Goal: Task Accomplishment & Management: Complete application form

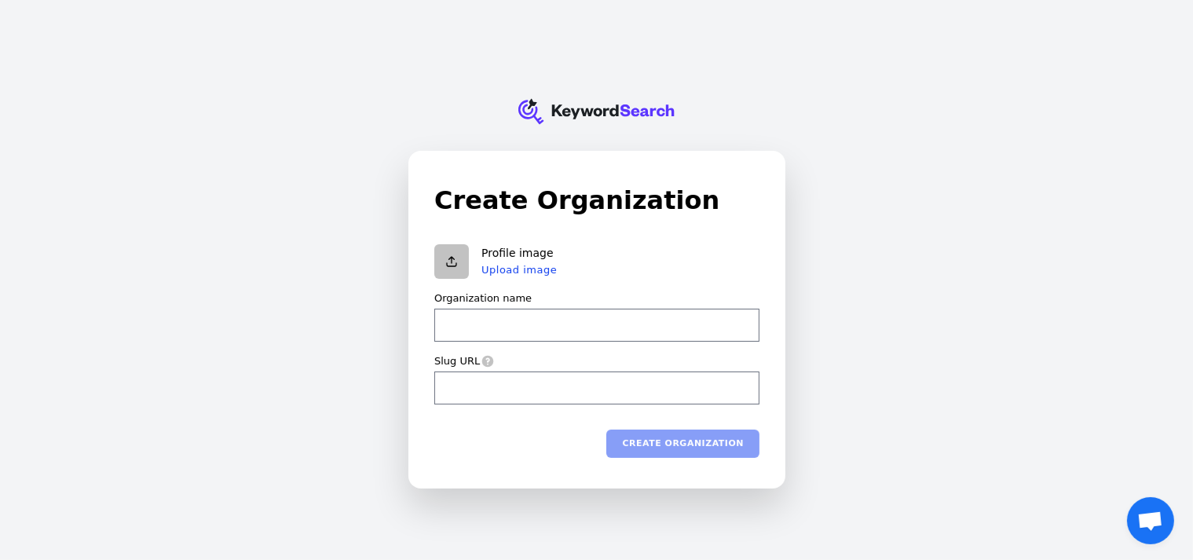
click at [561, 213] on h1 "Create Organization" at bounding box center [596, 200] width 325 height 38
click at [763, 291] on div "Create Organization Profile image Upload image Organization name Slug URL Creat…" at bounding box center [596, 320] width 375 height 336
click at [905, 431] on div "KeywordSearch Create Organization Profile image Upload image Organization name …" at bounding box center [596, 280] width 1193 height 560
click at [46, 130] on div "KeywordSearch Create Organization Profile image Upload image Organization name …" at bounding box center [596, 280] width 1193 height 560
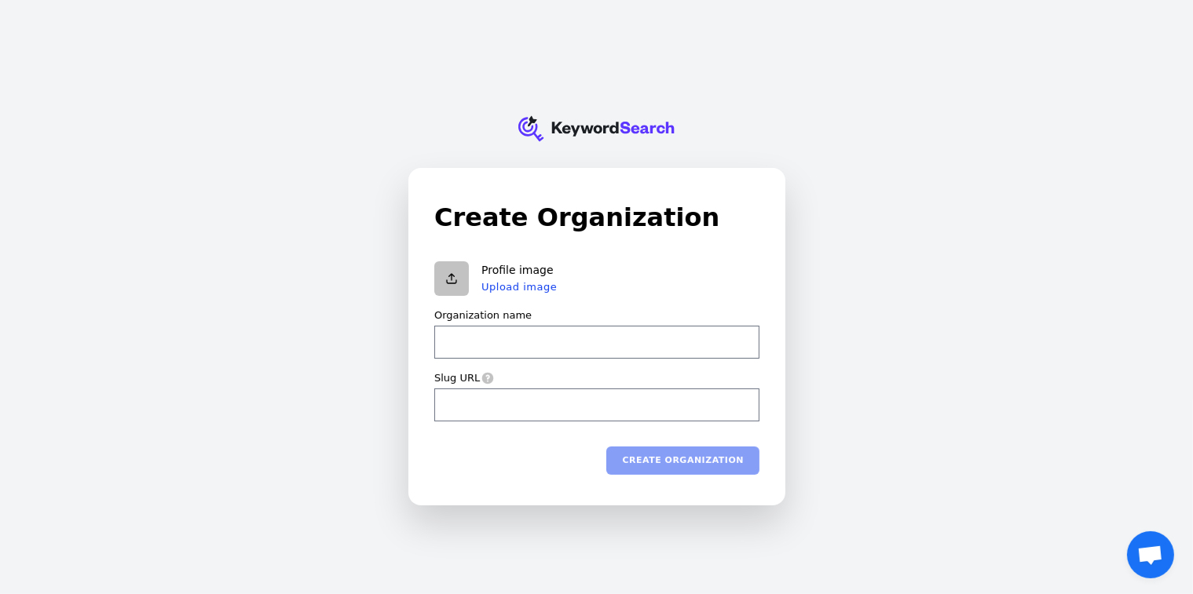
click at [443, 318] on label "Organization name" at bounding box center [482, 316] width 97 height 14
click at [443, 326] on input "Organization name" at bounding box center [596, 342] width 325 height 33
click at [425, 343] on div "Create Organization Profile image Upload image Organization name Slug URL Creat…" at bounding box center [596, 337] width 375 height 336
click at [645, 458] on div "Create organization" at bounding box center [596, 460] width 325 height 28
click at [769, 351] on div "Create Organization Profile image Upload image Organization name Slug URL Creat…" at bounding box center [596, 337] width 375 height 336
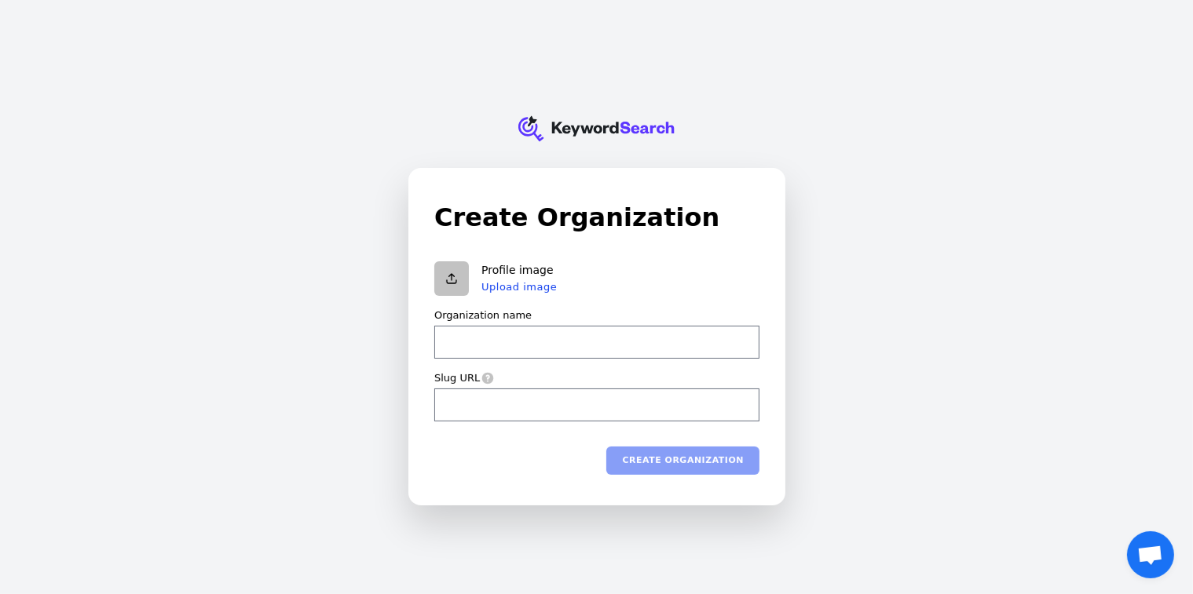
click at [718, 287] on div "Profile image Upload image" at bounding box center [596, 278] width 325 height 35
